Goal: Contribute content

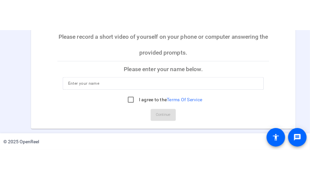
scroll to position [28, 0]
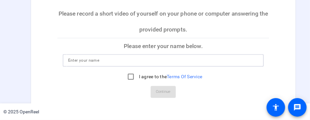
click at [128, 58] on input at bounding box center [163, 60] width 190 height 8
type input "[PERSON_NAME]"
click at [130, 80] on input "I agree to the Terms Of Service" at bounding box center [130, 76] width 13 height 13
checkbox input "true"
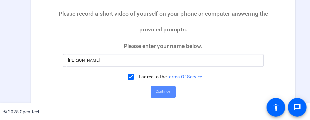
click at [168, 91] on span "Continue" at bounding box center [163, 92] width 15 height 10
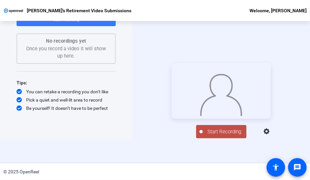
scroll to position [31, 0]
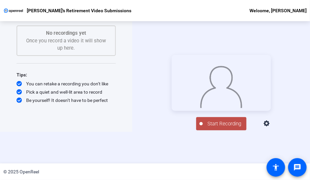
click at [269, 126] on icon at bounding box center [266, 123] width 6 height 6
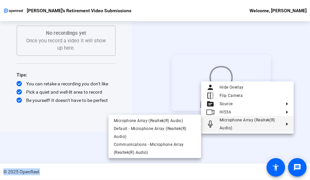
drag, startPoint x: 309, startPoint y: 153, endPoint x: 318, endPoint y: 72, distance: 81.8
click at [310, 72] on html "Accessibility Screen-Reader Guide, Feedback, and Issue Reporting | New window […" at bounding box center [155, 90] width 310 height 180
